Goal: Task Accomplishment & Management: Use online tool/utility

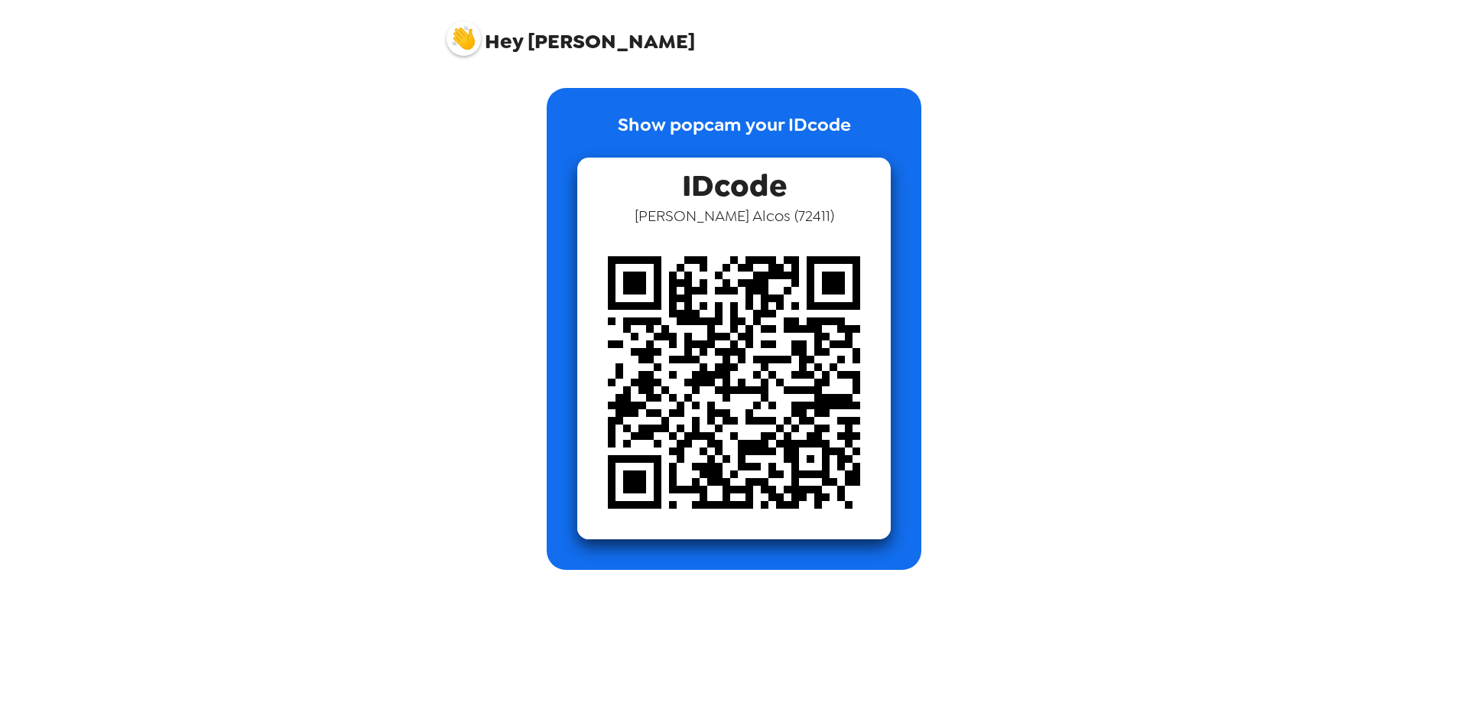
click at [682, 124] on p "Show popcam your IDcode" at bounding box center [734, 134] width 233 height 47
click at [692, 125] on p "Show popcam your IDcode" at bounding box center [734, 134] width 233 height 47
click at [714, 298] on img at bounding box center [733, 382] width 313 height 313
click at [849, 221] on div "IDcode [PERSON_NAME] ( 72411 )" at bounding box center [733, 349] width 313 height 382
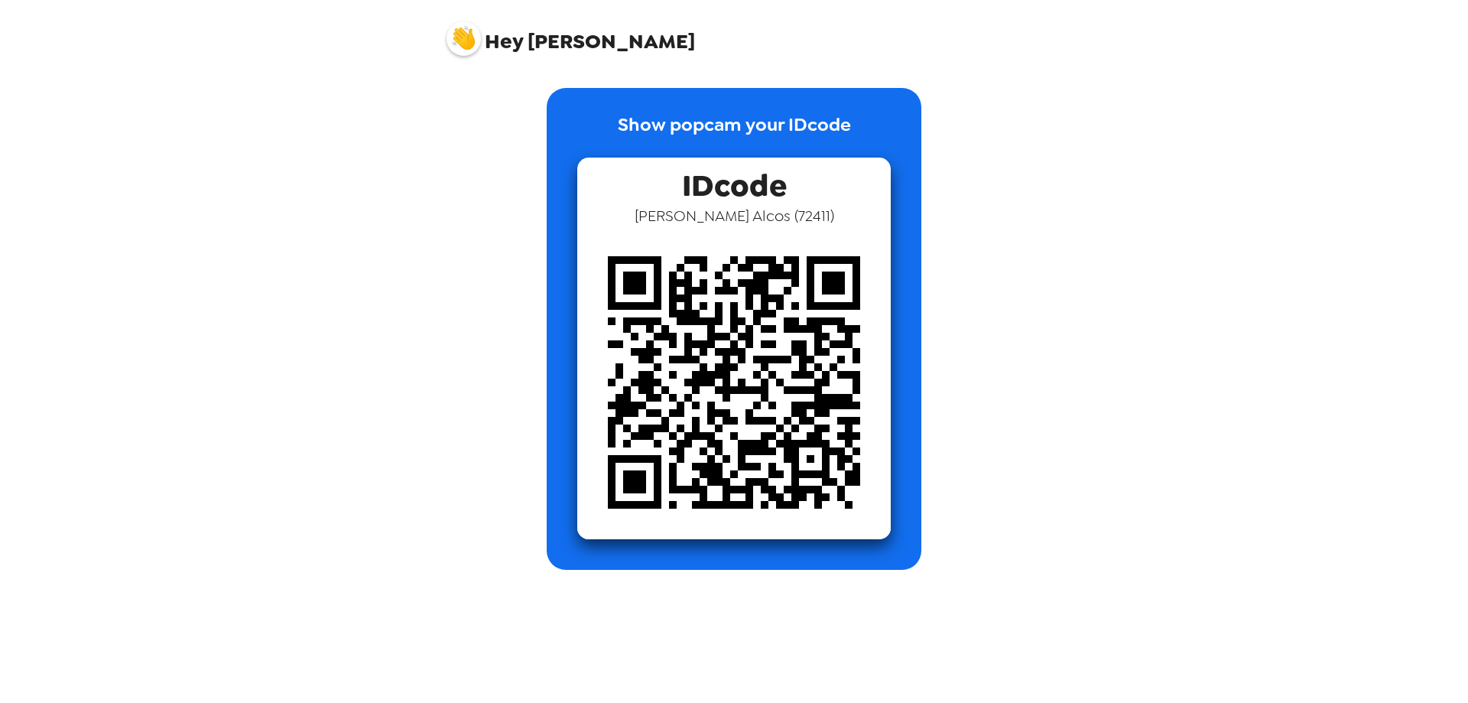
click at [723, 95] on div "Show popcam your IDcode IDcode [PERSON_NAME] ( 72411 )" at bounding box center [734, 329] width 375 height 482
click at [722, 155] on p "Show popcam your IDcode" at bounding box center [734, 134] width 233 height 47
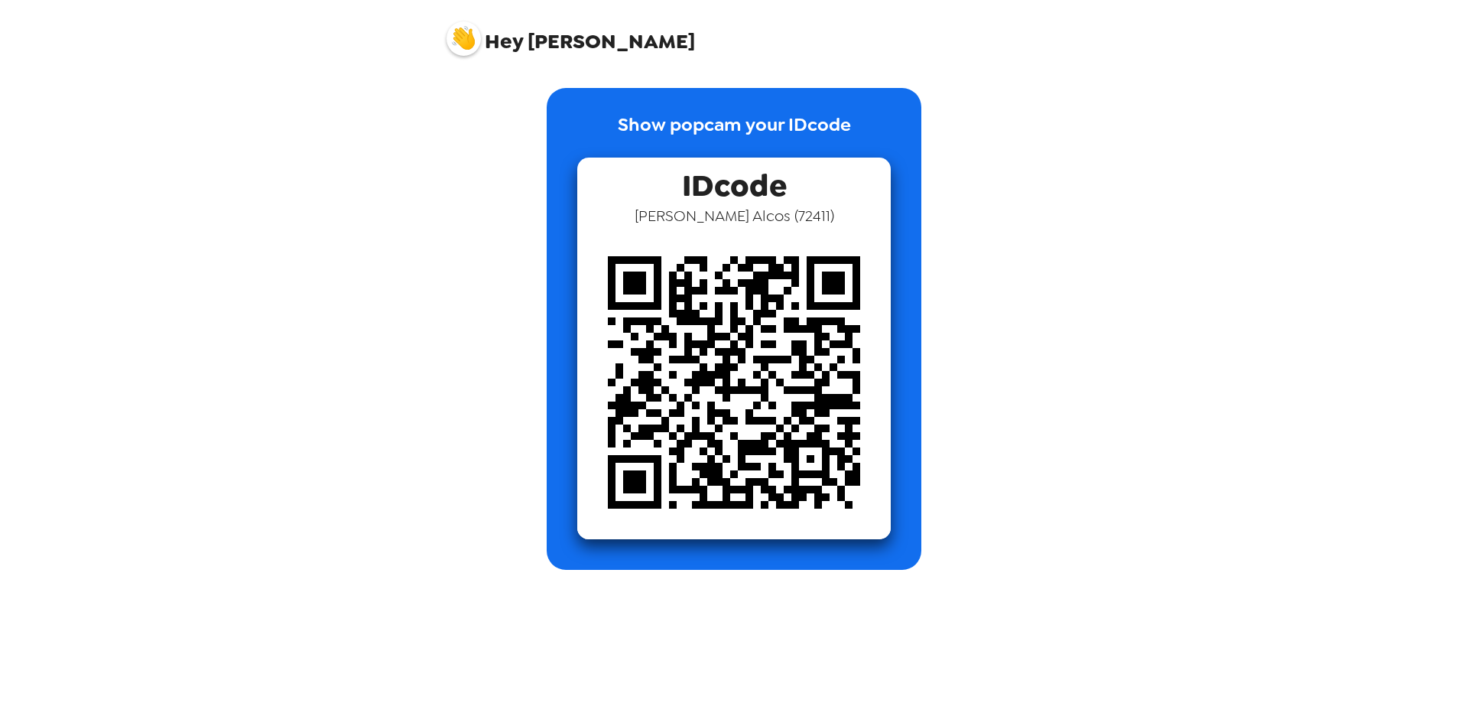
click at [733, 265] on img at bounding box center [733, 382] width 313 height 313
drag, startPoint x: 733, startPoint y: 265, endPoint x: 756, endPoint y: 460, distance: 196.3
click at [756, 460] on img at bounding box center [733, 382] width 313 height 313
click at [543, 44] on span "Hey [PERSON_NAME]" at bounding box center [571, 33] width 248 height 38
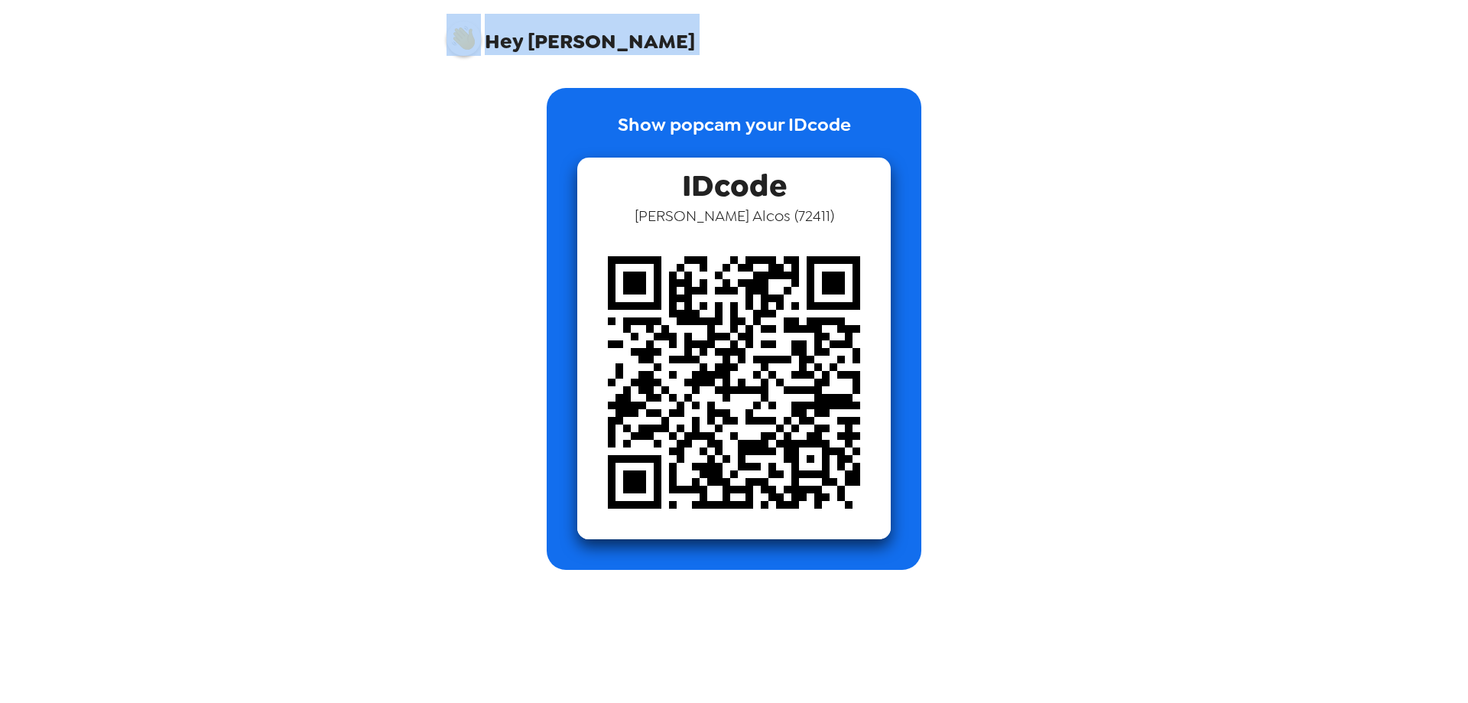
click at [543, 44] on span "Hey [PERSON_NAME]" at bounding box center [571, 33] width 248 height 38
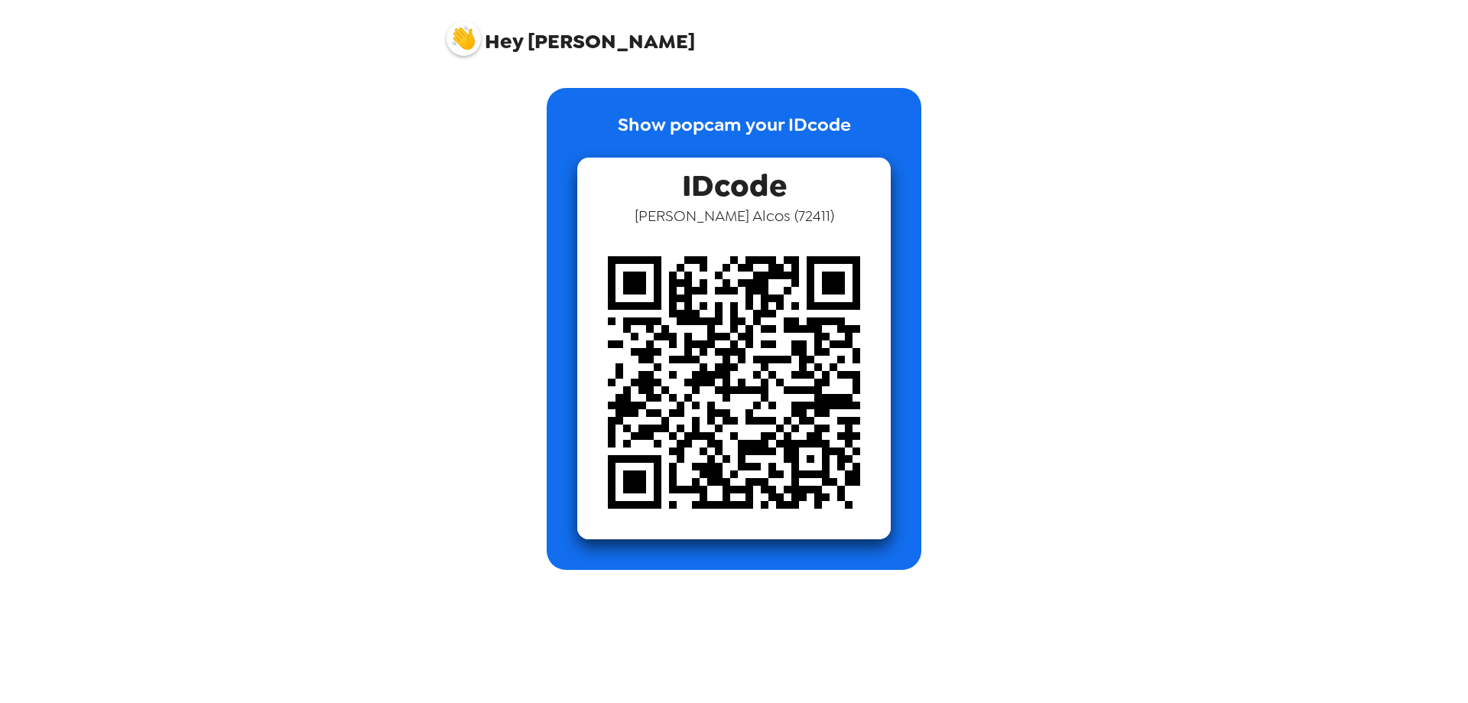
click at [594, 150] on div "Show popcam your IDcode IDcode [PERSON_NAME] ( 72411 )" at bounding box center [734, 329] width 375 height 482
